Goal: Find contact information: Obtain details needed to contact an individual or organization

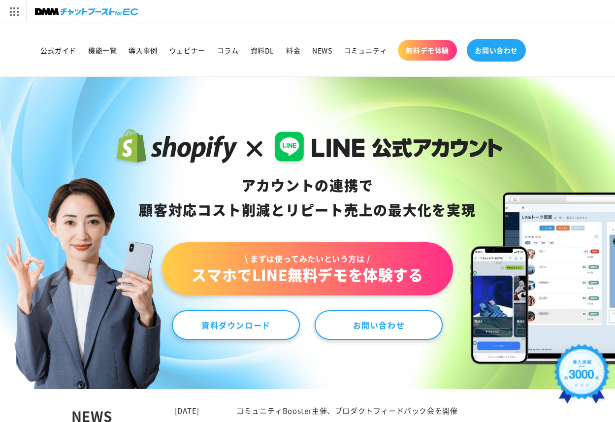
click at [479, 50] on span "お問い合わせ" at bounding box center [496, 50] width 43 height 9
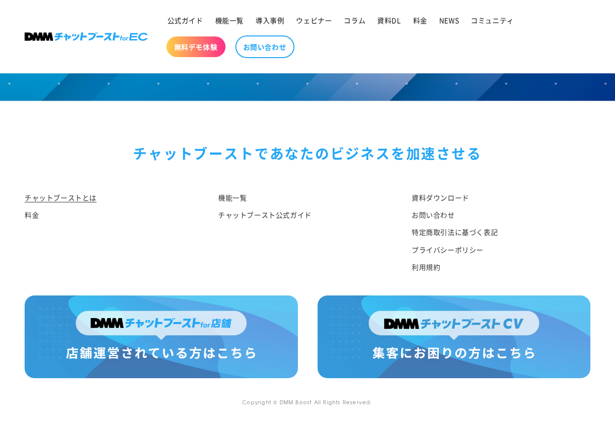
scroll to position [5076, 0]
click at [418, 217] on link "お問い合わせ" at bounding box center [433, 214] width 43 height 17
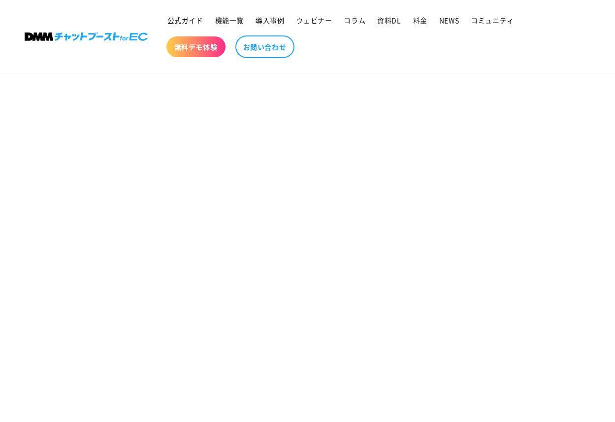
scroll to position [444, 0]
